Goal: Register for event/course

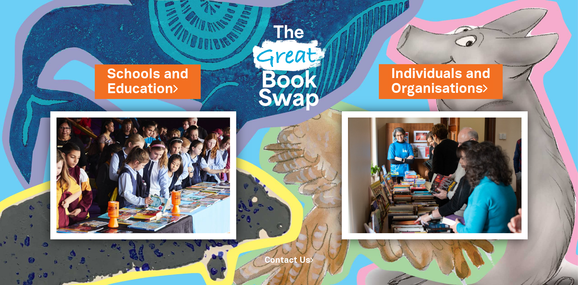
click at [146, 86] on link "Schools and Education" at bounding box center [147, 82] width 81 height 34
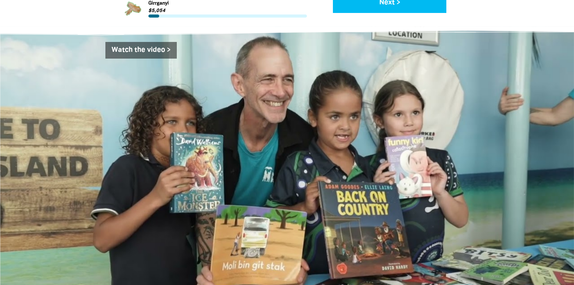
scroll to position [989, 0]
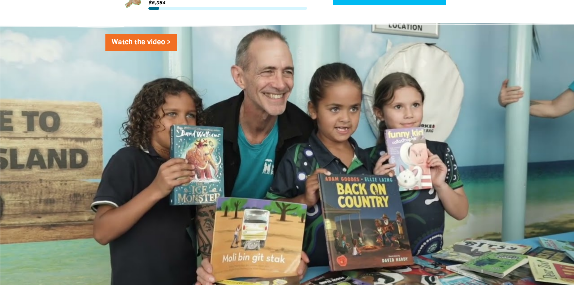
click at [137, 45] on link "Watch the video >" at bounding box center [140, 42] width 71 height 17
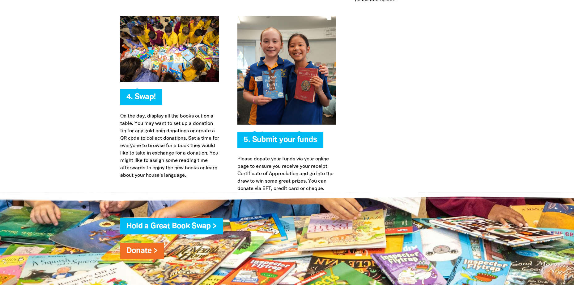
scroll to position [1514, 0]
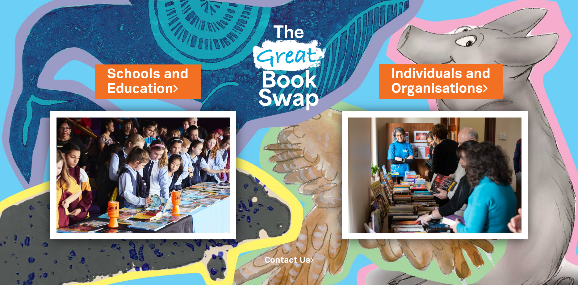
click at [127, 87] on link "Schools and Education" at bounding box center [147, 82] width 81 height 34
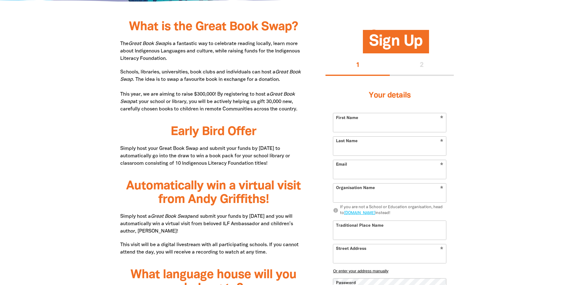
scroll to position [309, 0]
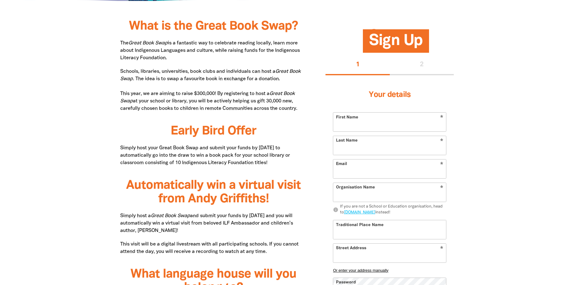
click at [412, 78] on div "Your details * First Name * Last Name * Email * Organisation Name info If you a…" at bounding box center [389, 204] width 128 height 258
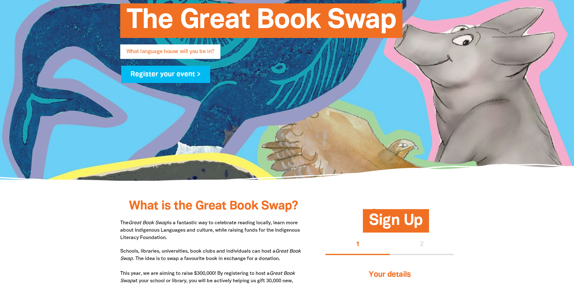
scroll to position [62, 0]
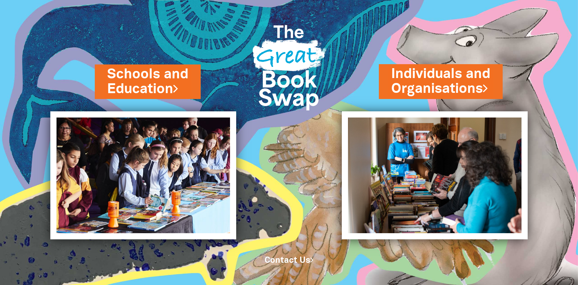
click at [444, 191] on img at bounding box center [435, 176] width 186 height 128
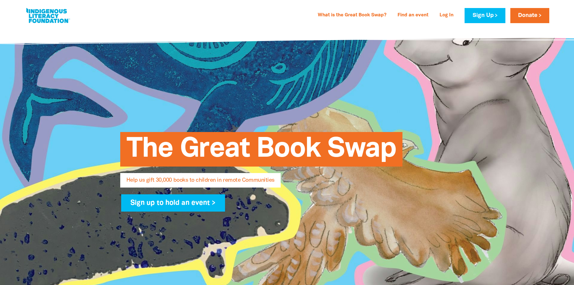
select select "AU"
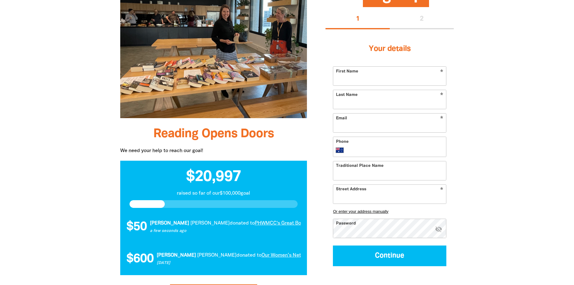
scroll to position [494, 0]
